Goal: Entertainment & Leisure: Consume media (video, audio)

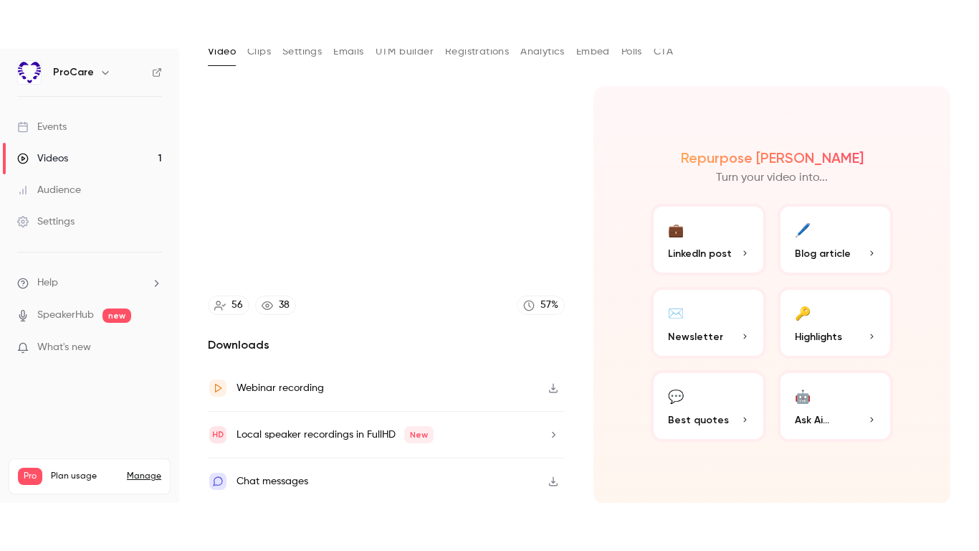
scroll to position [93, 0]
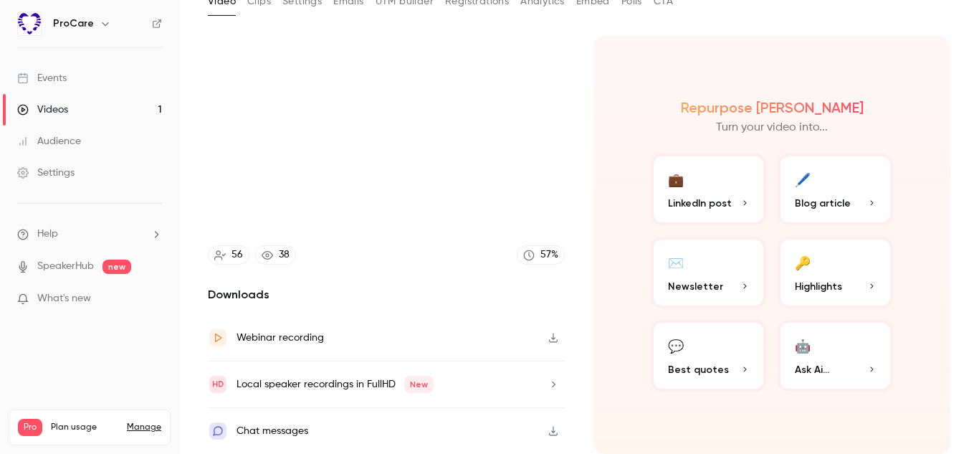
click at [285, 337] on div "Webinar recording" at bounding box center [280, 337] width 87 height 17
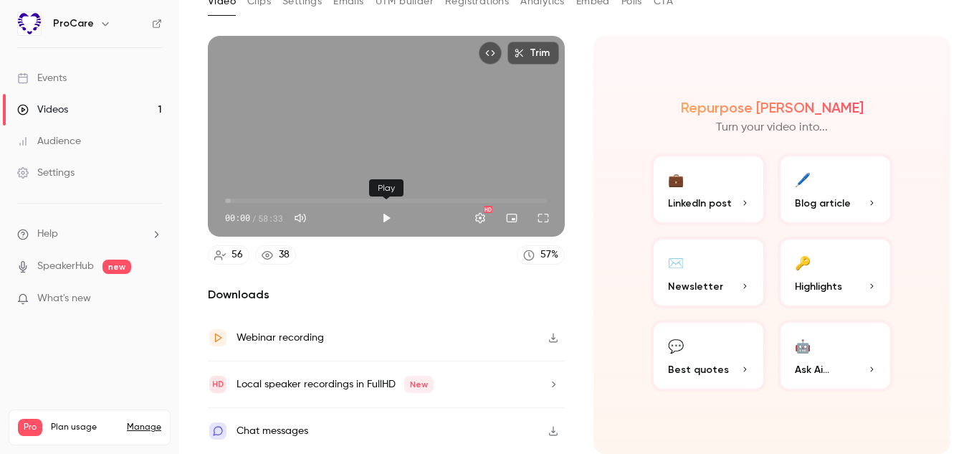
click at [386, 220] on button "Play" at bounding box center [386, 218] width 29 height 29
click at [544, 215] on button "Full screen" at bounding box center [543, 218] width 29 height 29
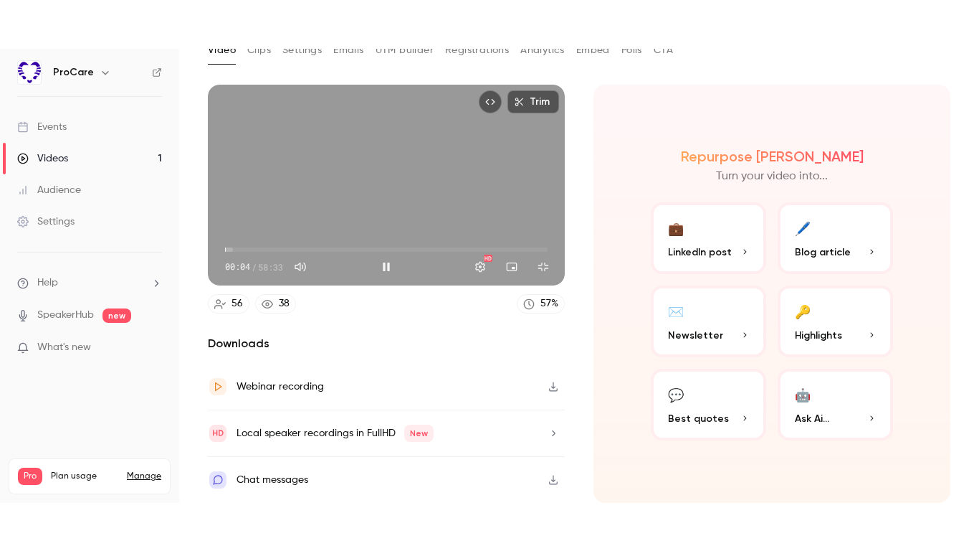
scroll to position [0, 0]
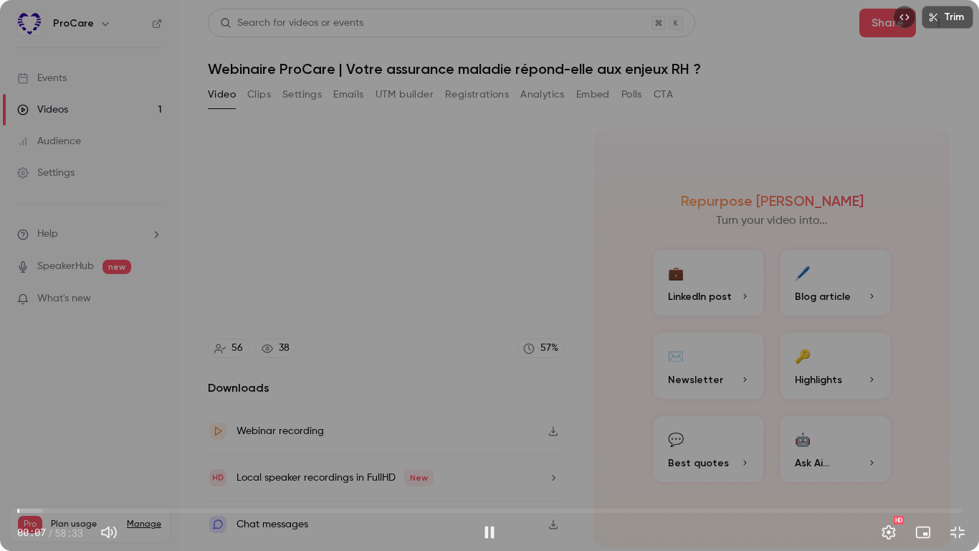
click at [926, 374] on div "Trim 00:07 00:07 / 58:33 HD" at bounding box center [489, 275] width 979 height 551
click at [490, 453] on button "Play" at bounding box center [489, 532] width 29 height 29
click at [58, 453] on span "02:00" at bounding box center [489, 510] width 945 height 23
click at [69, 453] on span "02:35" at bounding box center [489, 510] width 945 height 23
click at [80, 453] on span "03:13" at bounding box center [489, 510] width 945 height 23
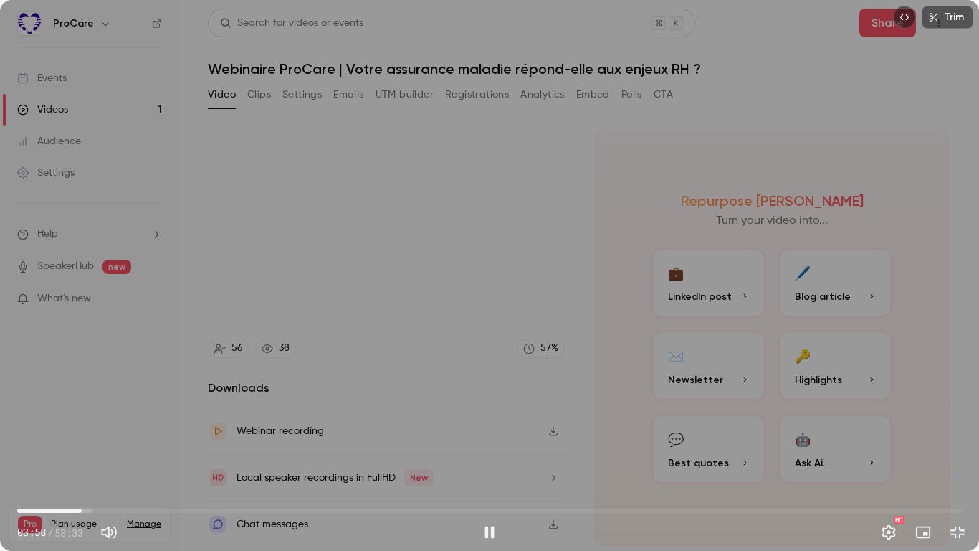
click at [84, 453] on span "03:58" at bounding box center [82, 510] width 4 height 4
click at [98, 453] on span "04:21" at bounding box center [489, 510] width 945 height 23
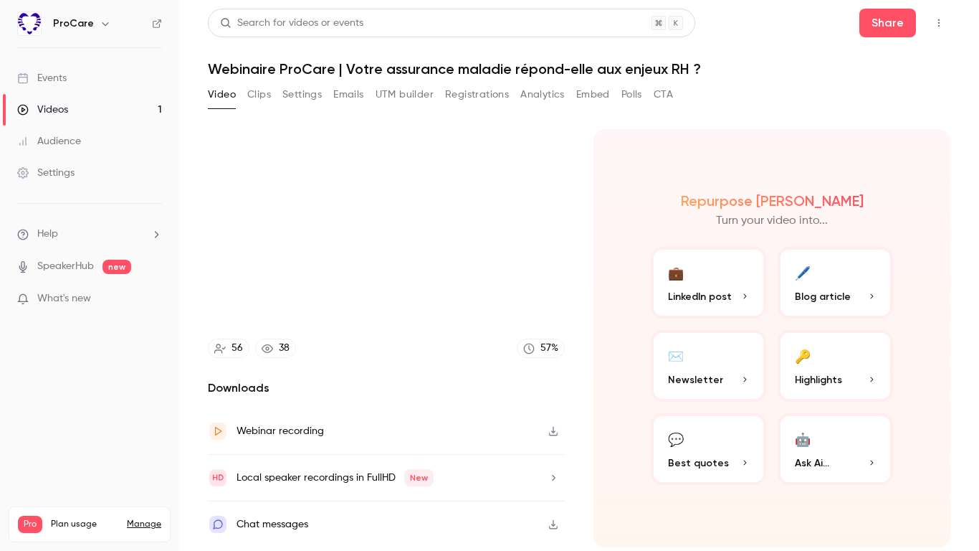
click at [0, 0] on video at bounding box center [489, 275] width 979 height 551
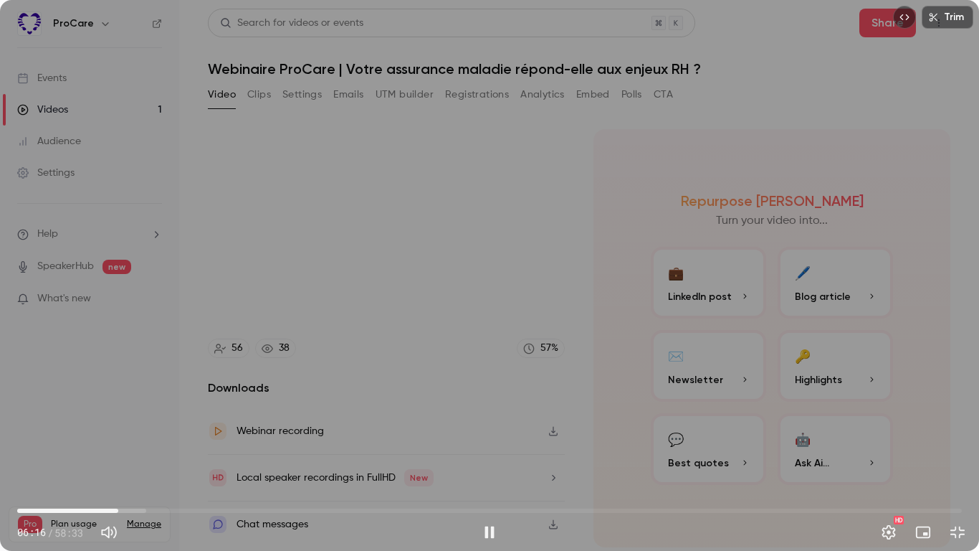
click at [870, 453] on div "Trim 06:16 06:16 / 58:33 HD" at bounding box center [489, 275] width 979 height 551
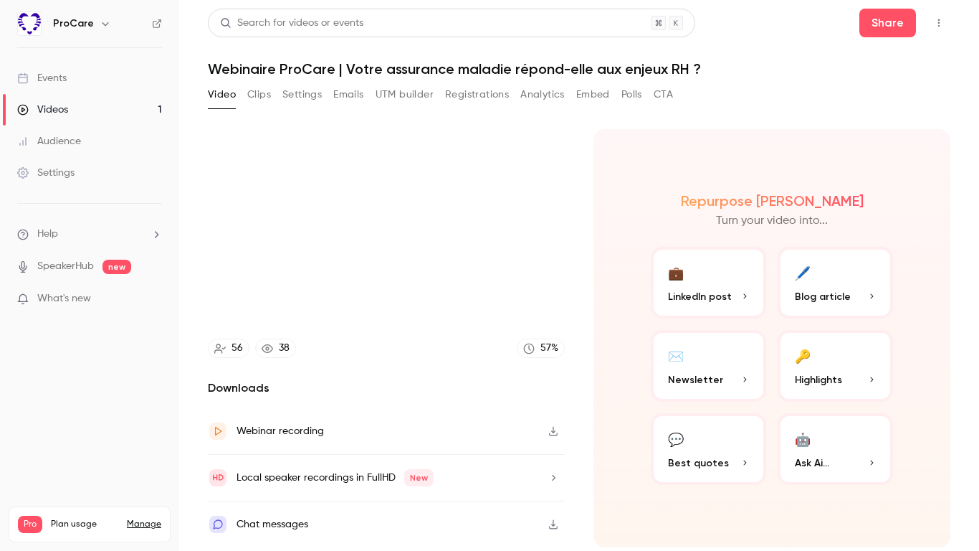
type input "*****"
